Goal: Find specific page/section: Find specific page/section

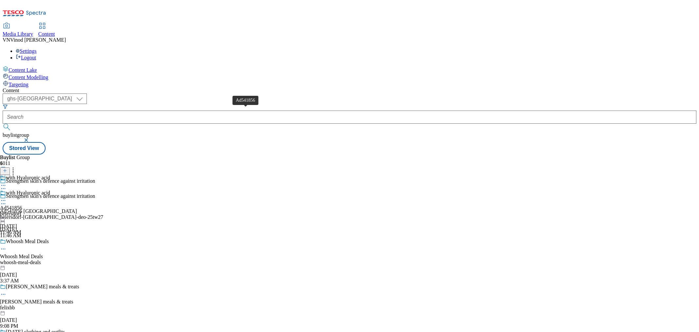
select select "ghs-[GEOGRAPHIC_DATA]"
click at [22, 205] on div "Ad541856" at bounding box center [11, 208] width 22 height 6
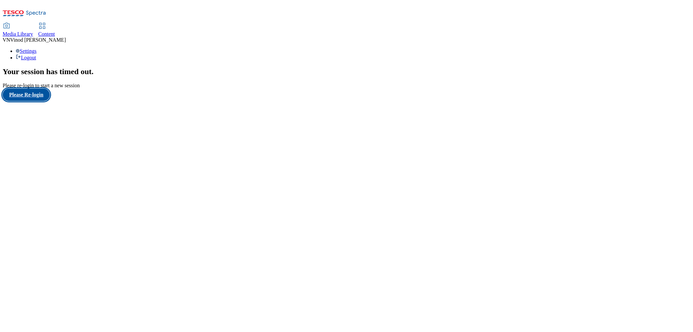
click at [39, 101] on button "Please Re-login" at bounding box center [26, 94] width 47 height 12
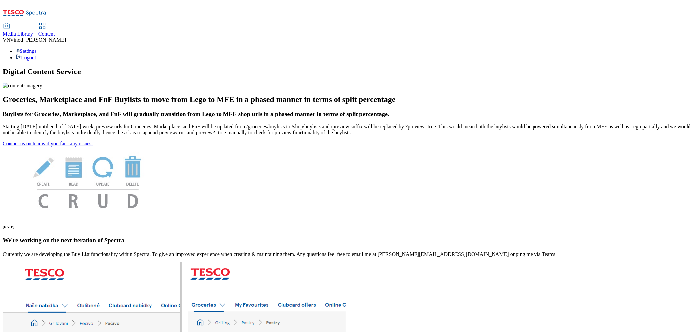
click at [55, 31] on span "Content" at bounding box center [46, 34] width 17 height 6
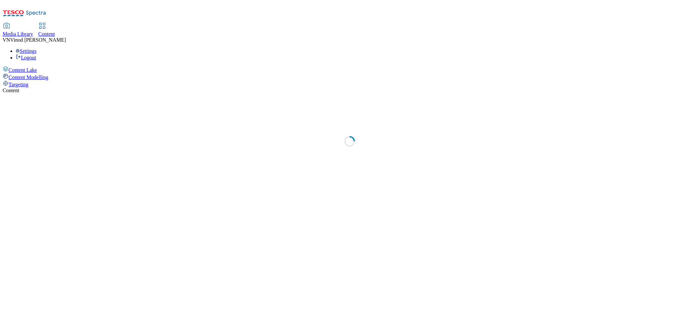
select select "ghs-[GEOGRAPHIC_DATA]"
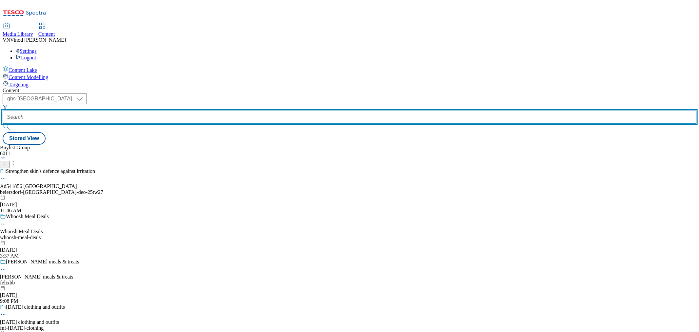
click at [162, 110] on input "text" at bounding box center [350, 116] width 694 height 13
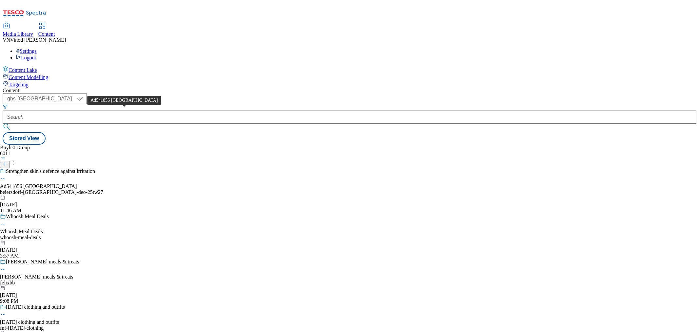
click at [77, 183] on div "Ad541856 [GEOGRAPHIC_DATA]" at bounding box center [38, 186] width 77 height 6
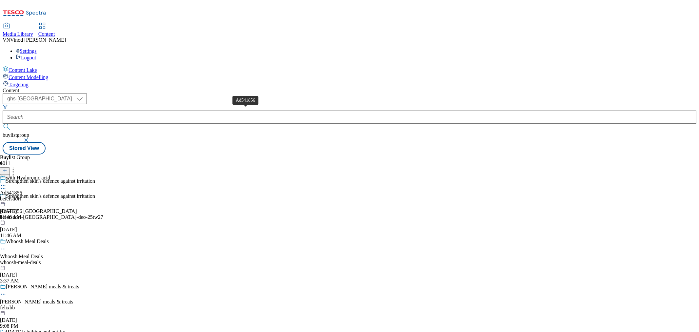
click at [22, 190] on div "Ad541856" at bounding box center [11, 193] width 22 height 6
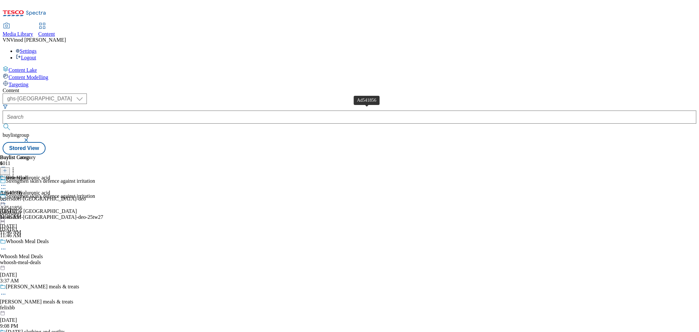
click at [22, 190] on div "Ad541856" at bounding box center [11, 193] width 22 height 6
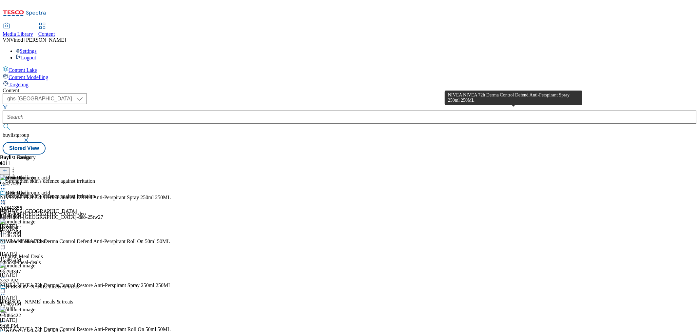
click at [171, 194] on div "NIVEA NIVEA 72h Derma Control Defend Anti-Perspirant Spray 250ml 250ML" at bounding box center [85, 197] width 171 height 6
copy div "NIVEA NIVEA 72h Derma Control Defend Anti-Perspirant Spray 250ml 250ML"
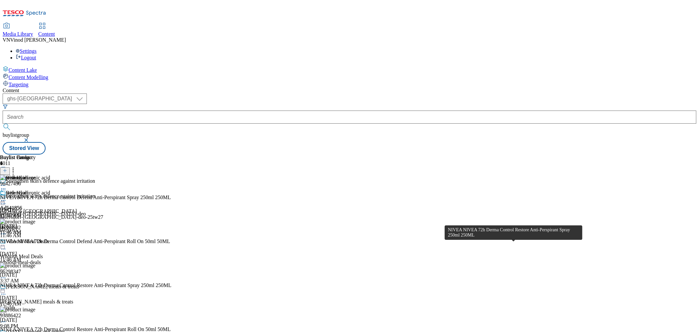
click at [171, 282] on div "NIVEA NIVEA 72h Derma Control Restore Anti-Perspirant Spray 250ml 250ML" at bounding box center [85, 285] width 171 height 6
copy div "NIVEA NIVEA 72h Derma Control Restore Anti-Perspirant Spray 250ml 250ML"
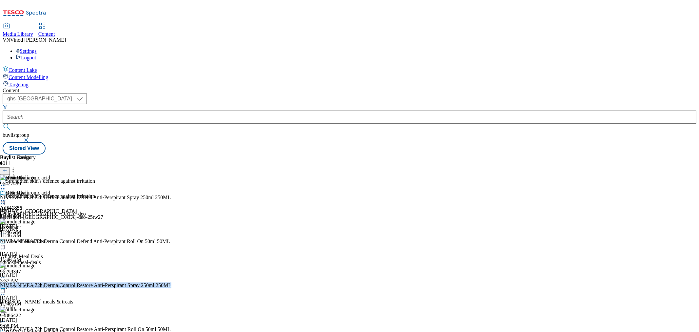
click at [629, 154] on div "Buylist Group 6011 Strengthen skin's defence against irritation Strengthen skin…" at bounding box center [350, 154] width 694 height 0
